Goal: Task Accomplishment & Management: Use online tool/utility

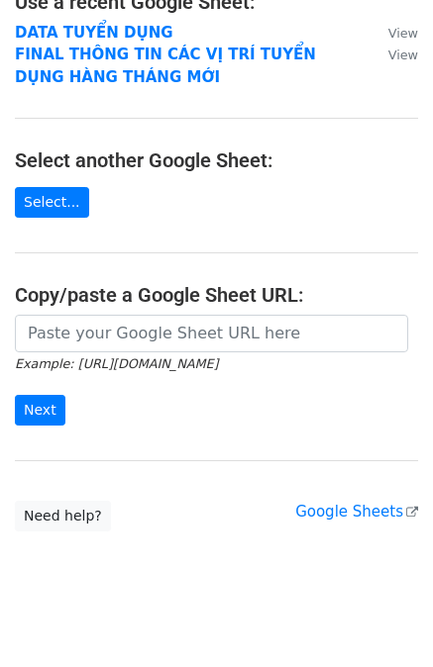
scroll to position [162, 0]
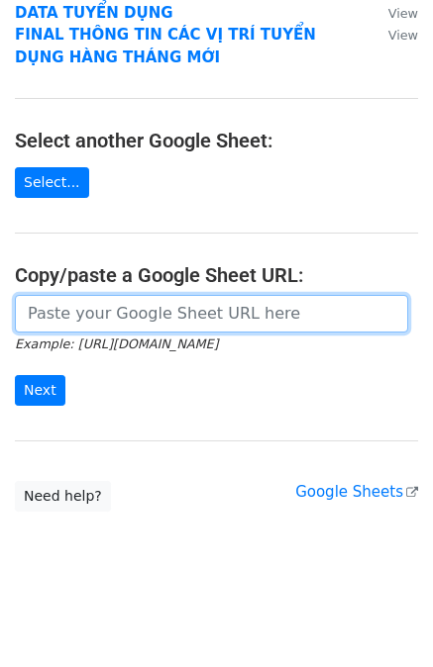
click at [148, 316] on input "url" at bounding box center [211, 314] width 393 height 38
paste input "[URL][DOMAIN_NAME]"
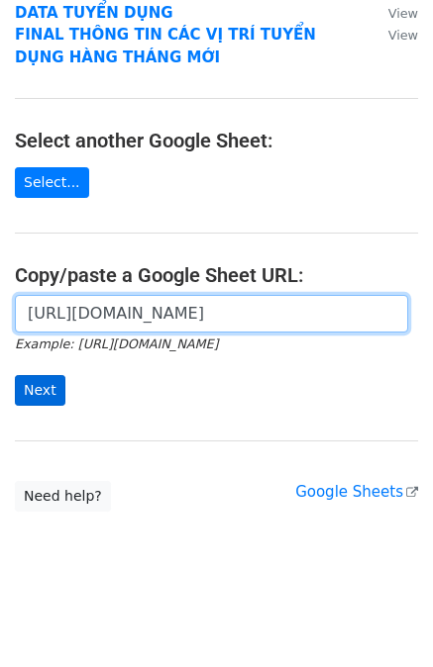
type input "[URL][DOMAIN_NAME]"
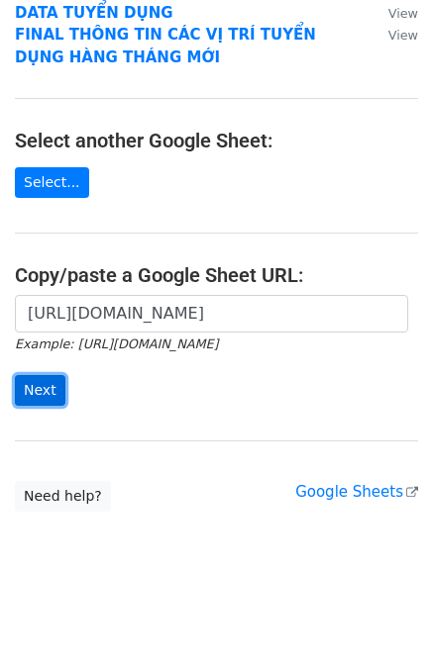
click at [41, 393] on input "Next" at bounding box center [40, 390] width 50 height 31
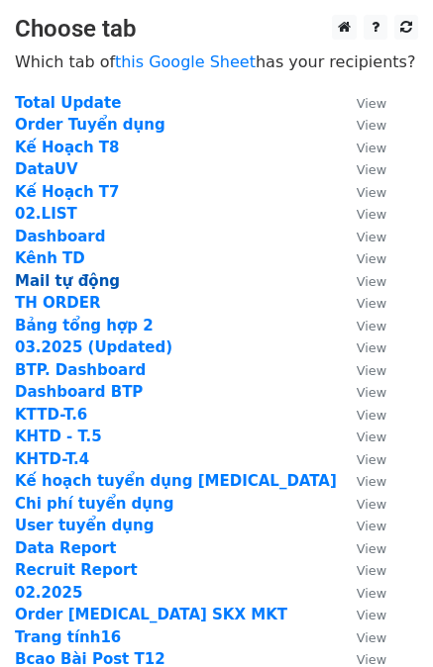
click at [53, 277] on strong "Mail tự động" at bounding box center [67, 281] width 105 height 18
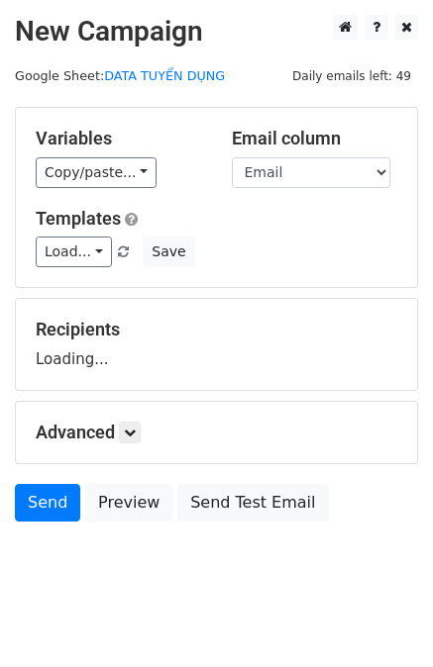
scroll to position [20, 0]
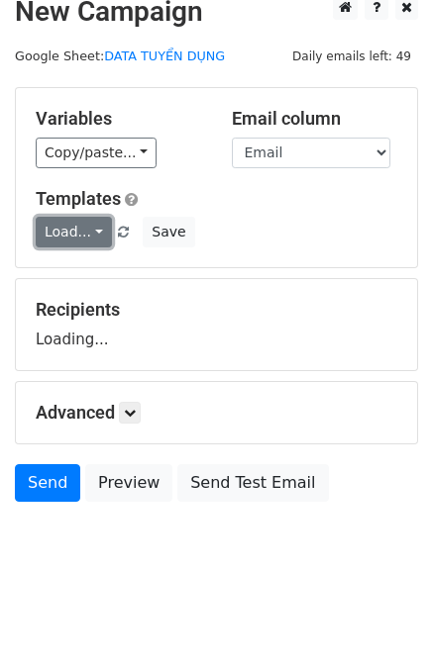
click at [63, 243] on link "Load..." at bounding box center [74, 232] width 76 height 31
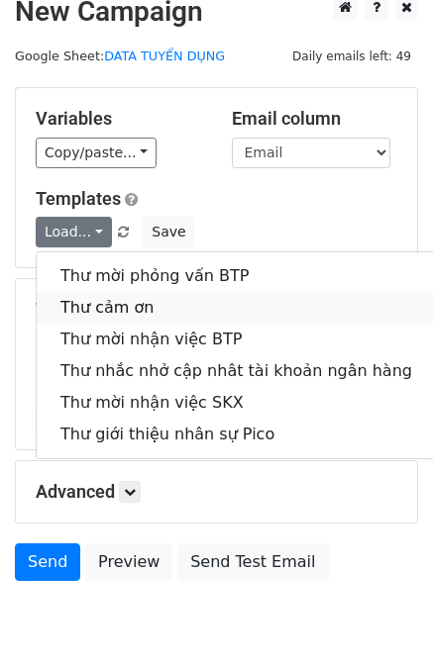
click at [100, 299] on link "Thư cảm ơn" at bounding box center [236, 308] width 399 height 32
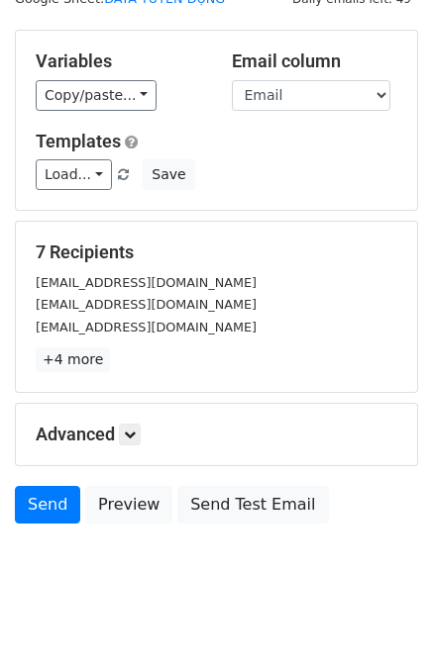
scroll to position [99, 0]
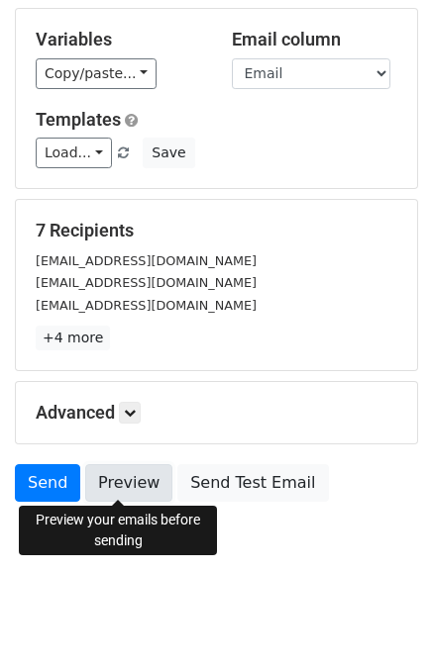
click at [101, 475] on link "Preview" at bounding box center [128, 483] width 87 height 38
click at [130, 476] on link "Preview" at bounding box center [128, 483] width 87 height 38
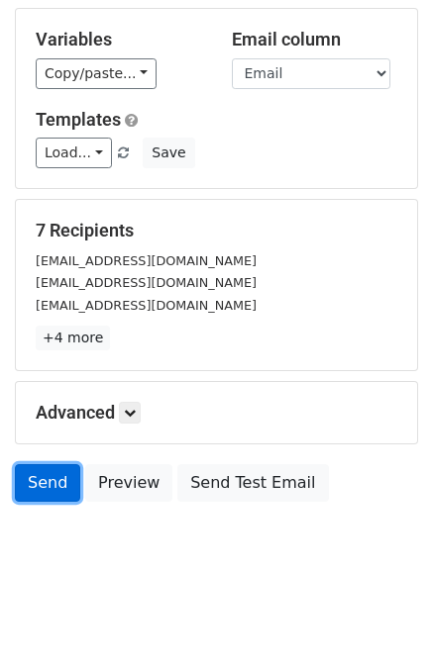
click at [38, 479] on link "Send" at bounding box center [47, 483] width 65 height 38
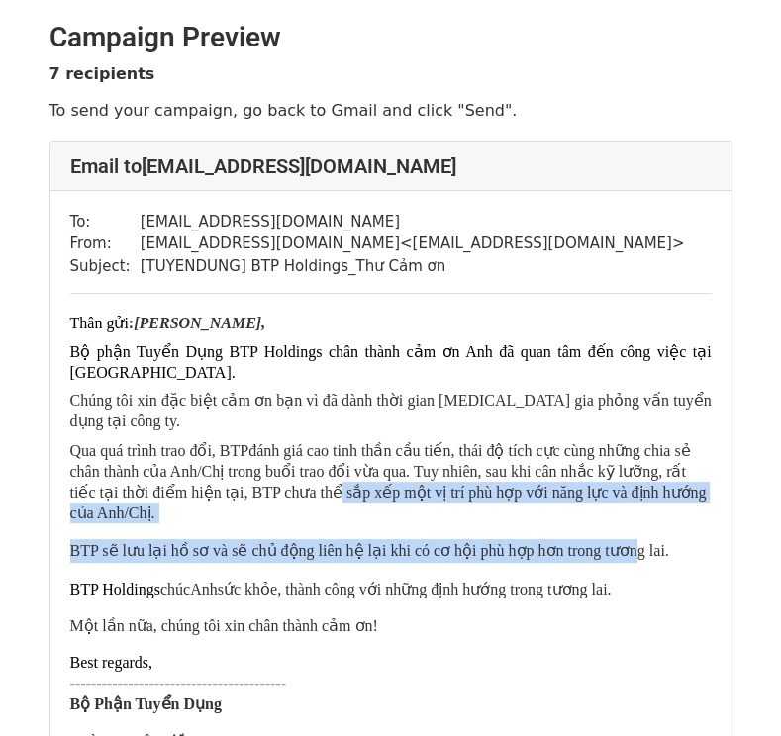
drag, startPoint x: 238, startPoint y: 453, endPoint x: 606, endPoint y: 483, distance: 369.4
click at [606, 483] on div "Thân gửi : Anh Lý Văn Hiệp , Bộ phận Tuyển Dụng BTP Holdings chân thành cảm ơn …" at bounding box center [390, 732] width 641 height 836
click at [606, 539] on div "BTP sẽ lưu lại hồ sơ và sẽ chủ động liên hệ lại khi có cơ hội phù hợp hơn trong…" at bounding box center [390, 551] width 641 height 24
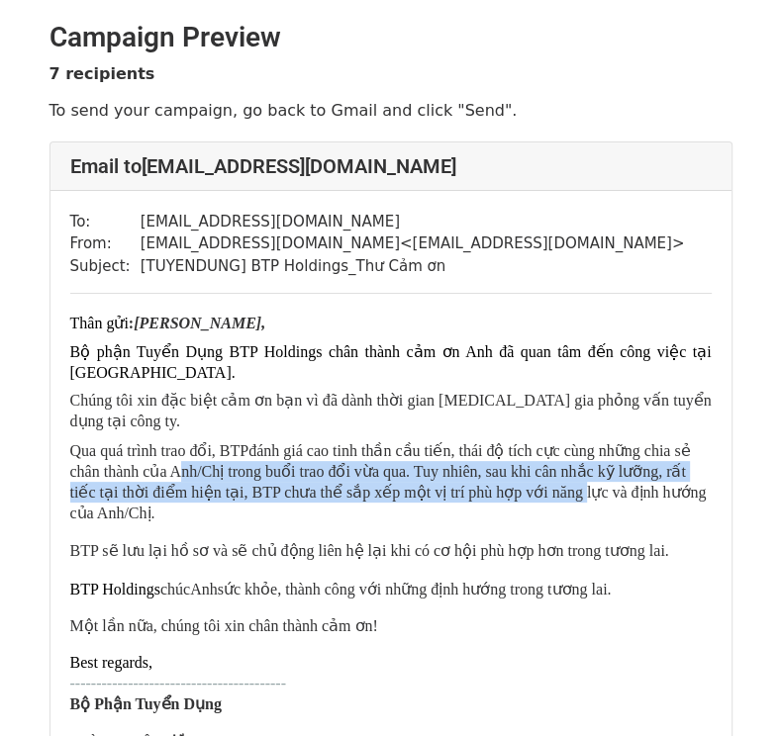
drag, startPoint x: 136, startPoint y: 442, endPoint x: 476, endPoint y: 454, distance: 340.7
click at [476, 454] on p "Qua quá trình trao đổi, BTP đánh giá cao tinh thần cầu tiến, thái độ tích cực c…" at bounding box center [390, 481] width 641 height 83
click at [476, 454] on span "đánh giá cao tinh thần cầu tiến, thái độ tích cực cùng những chia sẻ chân thành…" at bounding box center [388, 481] width 636 height 79
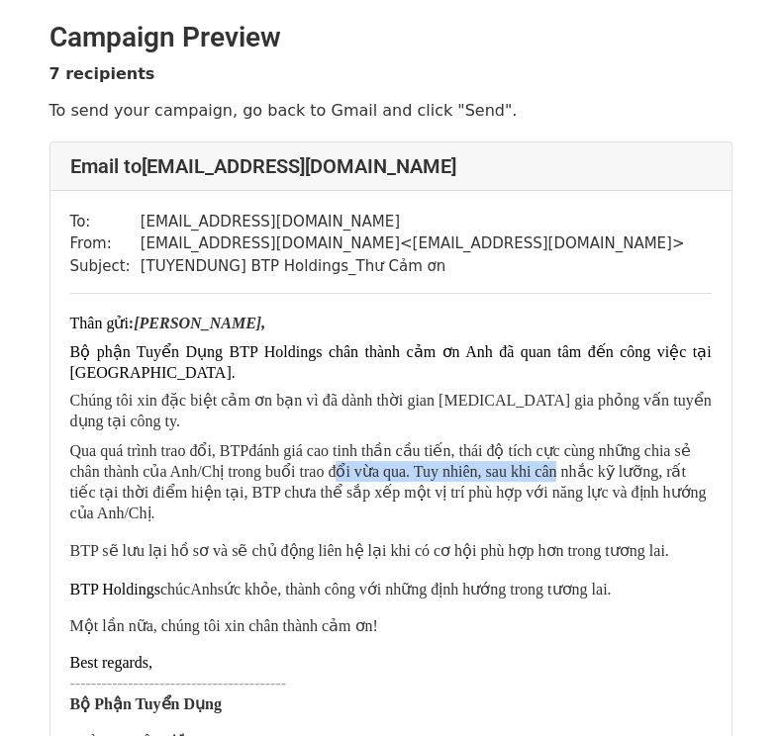
drag, startPoint x: 289, startPoint y: 433, endPoint x: 504, endPoint y: 435, distance: 214.8
click at [504, 442] on span "đánh giá cao tinh thần cầu tiến, thái độ tích cực cùng những chia sẻ chân thành…" at bounding box center [388, 481] width 636 height 79
drag, startPoint x: 382, startPoint y: 429, endPoint x: 487, endPoint y: 434, distance: 105.0
click at [487, 442] on span "đánh giá cao tinh thần cầu tiến, thái độ tích cực cùng những chia sẻ chân thành…" at bounding box center [388, 481] width 636 height 79
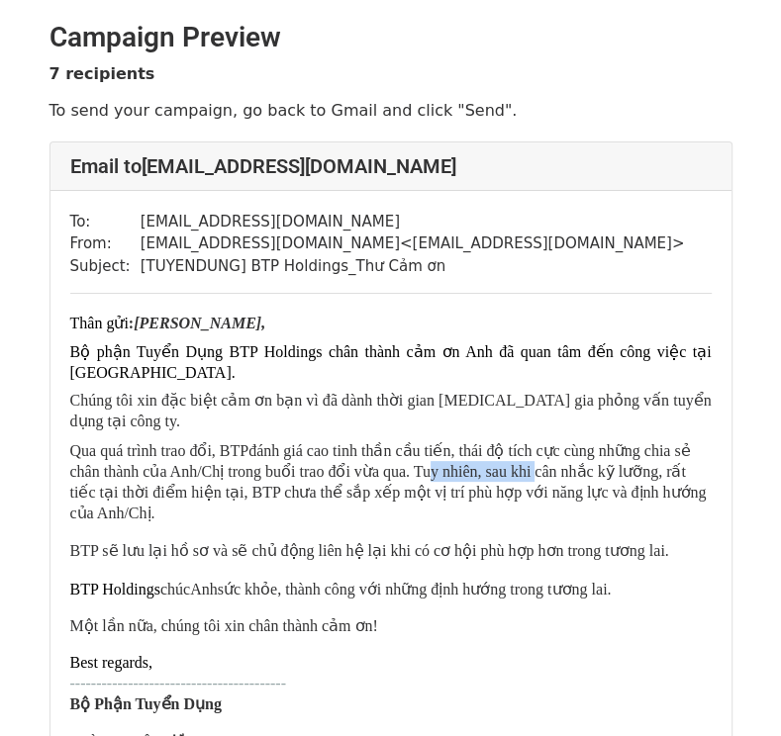
click at [487, 442] on span "đánh giá cao tinh thần cầu tiến, thái độ tích cực cùng những chia sẻ chân thành…" at bounding box center [388, 481] width 636 height 79
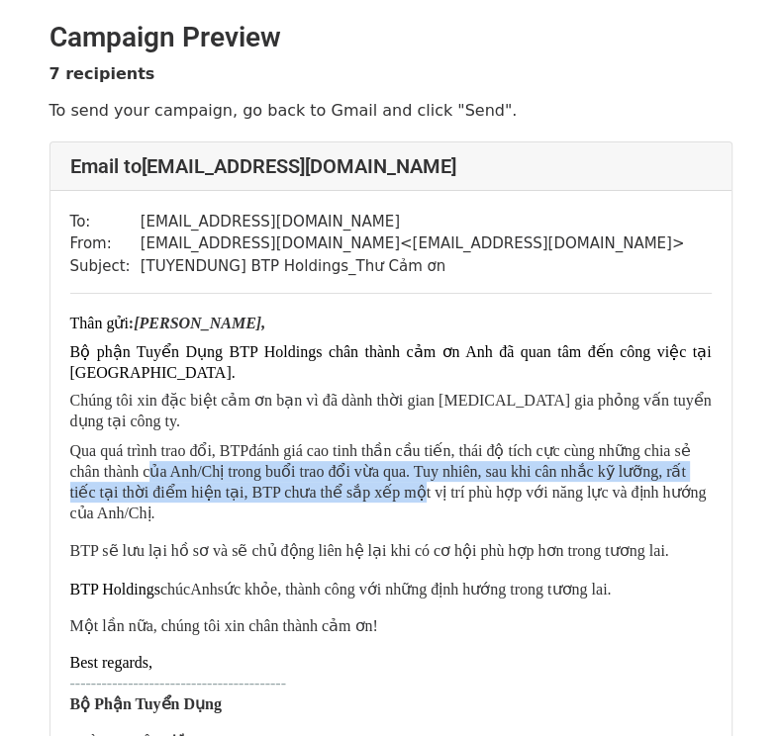
drag, startPoint x: 233, startPoint y: 445, endPoint x: 311, endPoint y: 447, distance: 78.2
click at [311, 447] on span "đánh giá cao tinh thần cầu tiến, thái độ tích cực cùng những chia sẻ chân thành…" at bounding box center [388, 481] width 636 height 79
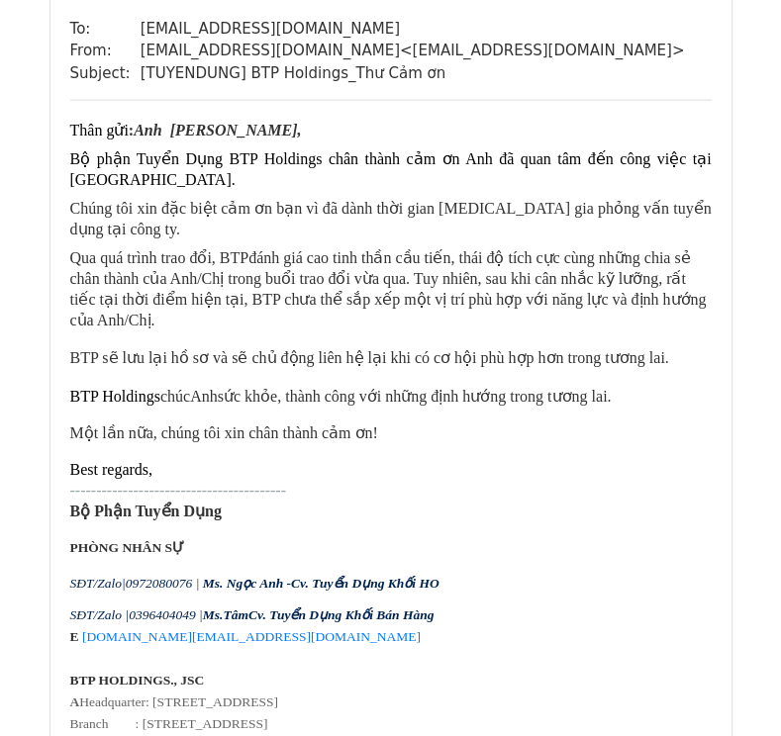
scroll to position [6621, 0]
